Goal: Task Accomplishment & Management: Manage account settings

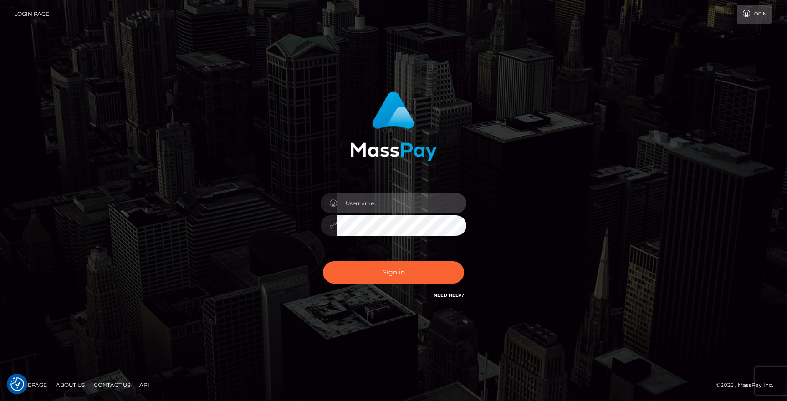
click at [357, 201] on input "text" at bounding box center [401, 203] width 129 height 20
type input "[EMAIL_ADDRESS][DOMAIN_NAME]"
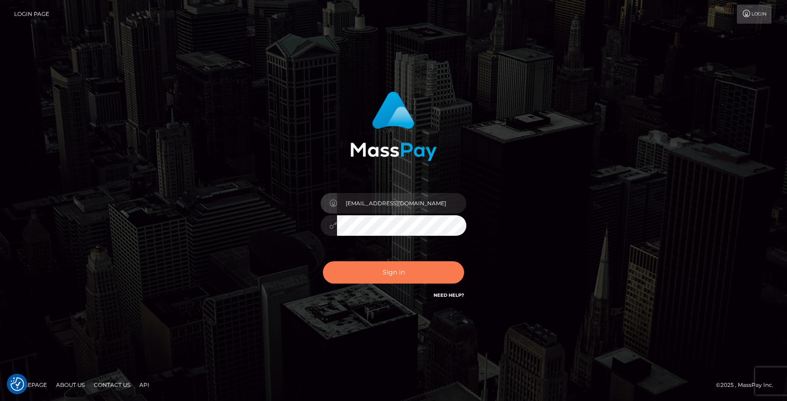
click at [392, 263] on button "Sign in" at bounding box center [393, 272] width 141 height 22
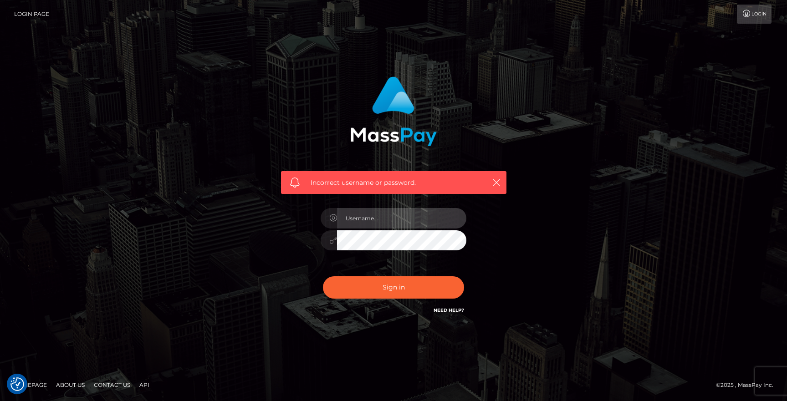
click at [390, 227] on input "text" at bounding box center [401, 218] width 129 height 20
click at [393, 219] on input "glitchrita@gmail.com" at bounding box center [401, 218] width 129 height 20
click at [393, 219] on input "[EMAIL_ADDRESS][DOMAIN_NAME]" at bounding box center [401, 218] width 129 height 20
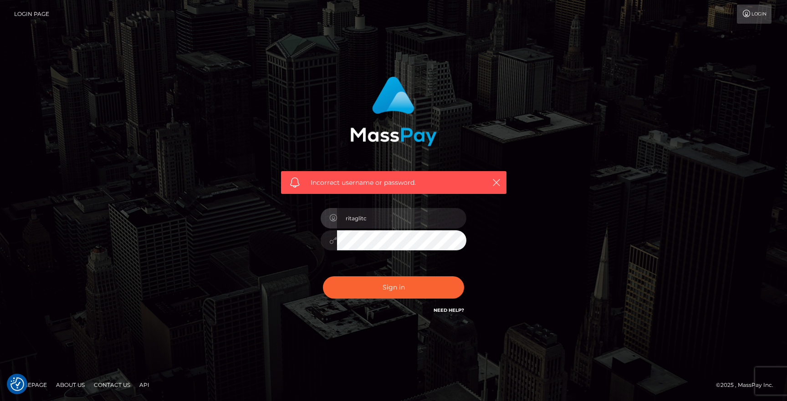
click at [386, 212] on input "ritaglitc" at bounding box center [401, 218] width 129 height 20
type input "[EMAIL_ADDRESS][DOMAIN_NAME]"
click at [395, 284] on button "Sign in" at bounding box center [393, 288] width 141 height 22
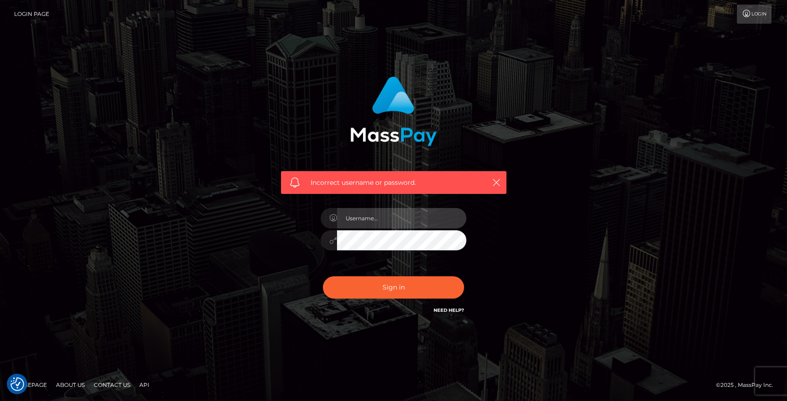
click at [373, 215] on input "text" at bounding box center [401, 218] width 129 height 20
type input "glitchrita@gmail.com"
click at [308, 234] on div "Incorrect username or password. glitchrita@gmail.com" at bounding box center [393, 196] width 239 height 253
click at [323, 277] on button "Sign in" at bounding box center [393, 288] width 141 height 22
click at [748, 20] on link "Login" at bounding box center [754, 14] width 35 height 19
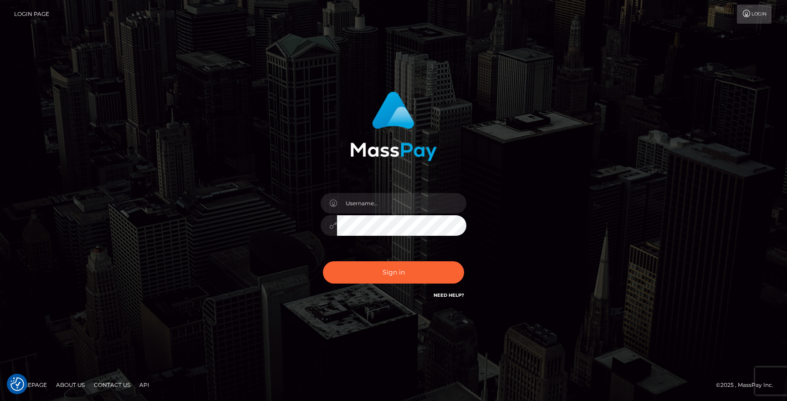
click at [448, 296] on link "Need Help?" at bounding box center [449, 295] width 31 height 6
click at [446, 294] on link "Need Help?" at bounding box center [449, 295] width 31 height 6
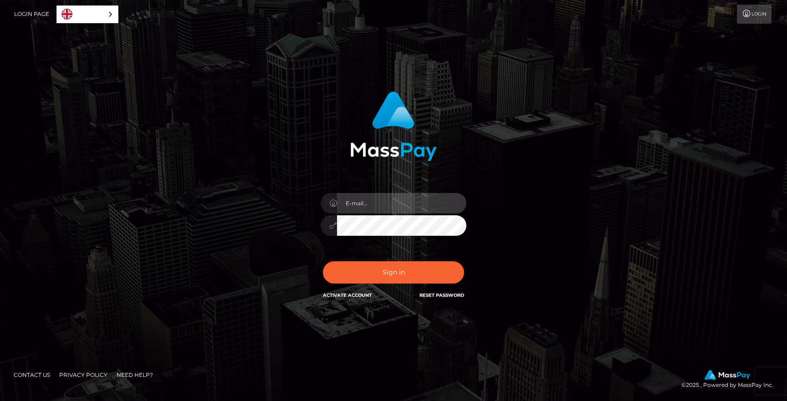
type input "[EMAIL_ADDRESS][DOMAIN_NAME]"
click at [323, 261] on button "Sign in" at bounding box center [393, 272] width 141 height 22
